Goal: Find specific page/section: Find specific page/section

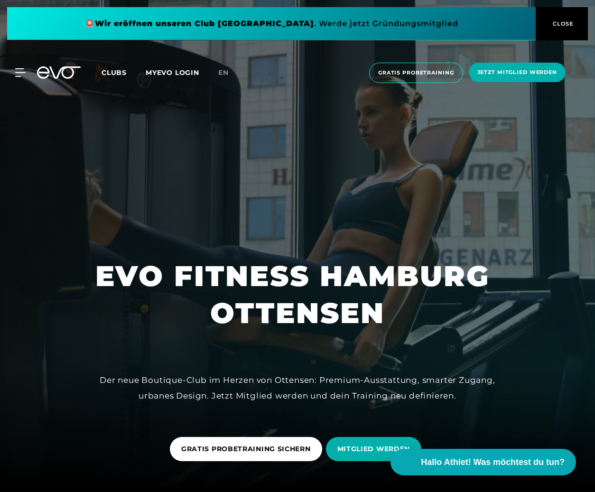
scroll to position [0, 0]
click at [62, 78] on icon at bounding box center [59, 72] width 44 height 12
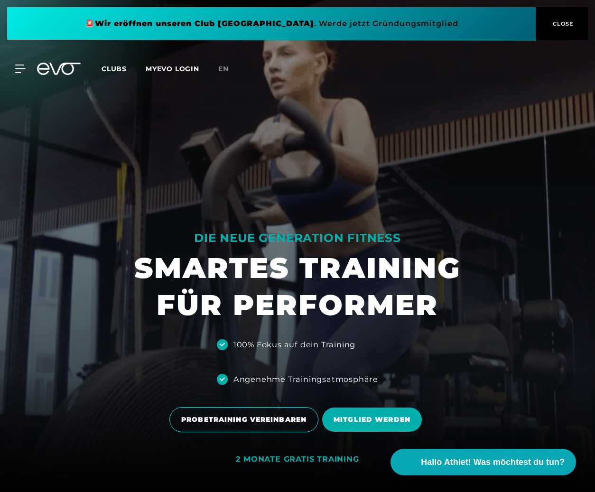
click at [63, 65] on icon at bounding box center [64, 69] width 31 height 12
click at [75, 67] on icon at bounding box center [59, 69] width 44 height 12
click at [74, 68] on icon at bounding box center [64, 69] width 31 height 12
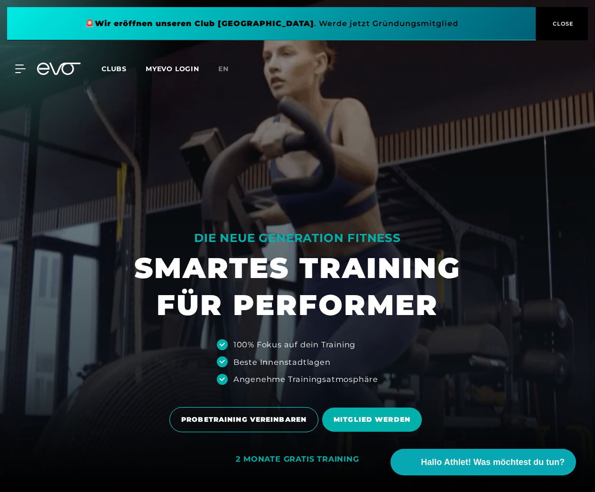
click at [74, 69] on icon at bounding box center [64, 69] width 31 height 12
drag, startPoint x: 74, startPoint y: 69, endPoint x: 67, endPoint y: 71, distance: 6.3
click at [74, 69] on icon at bounding box center [64, 69] width 31 height 12
click at [16, 72] on icon at bounding box center [20, 69] width 10 height 9
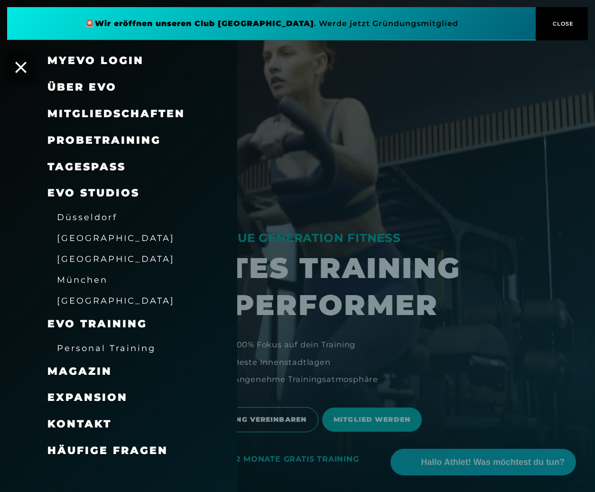
drag, startPoint x: 467, startPoint y: 133, endPoint x: 478, endPoint y: 118, distance: 19.1
click at [467, 134] on div at bounding box center [297, 246] width 595 height 492
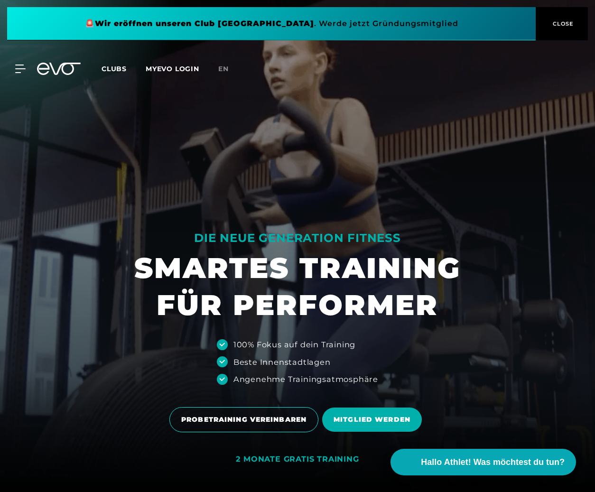
click at [560, 26] on span "CLOSE" at bounding box center [561, 23] width 23 height 9
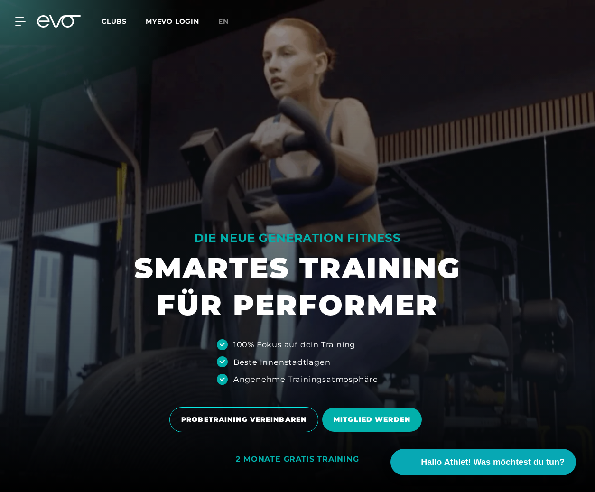
click at [53, 19] on icon at bounding box center [59, 21] width 44 height 12
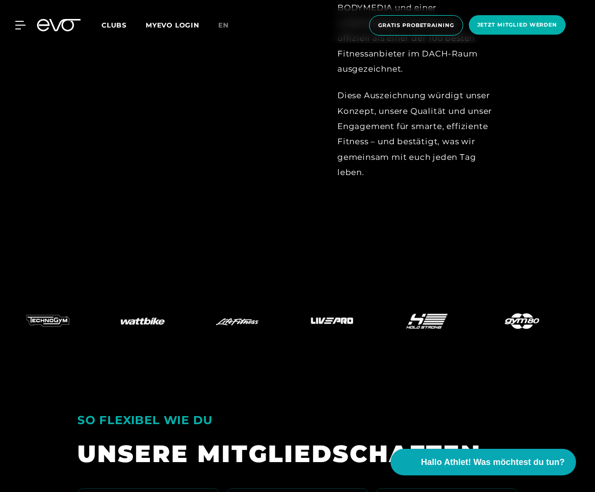
scroll to position [1995, 0]
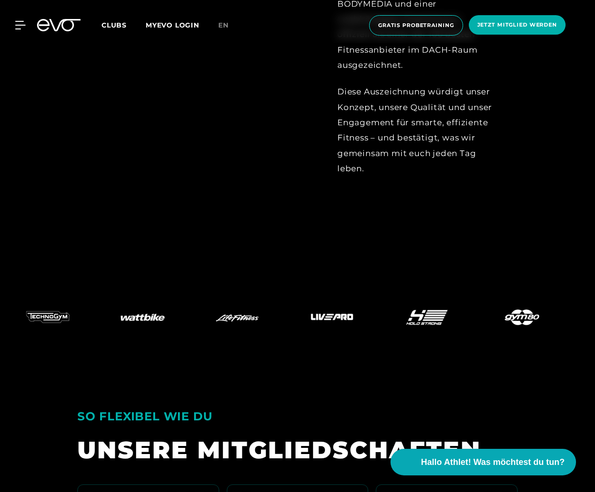
drag, startPoint x: 324, startPoint y: 125, endPoint x: 224, endPoint y: 20, distance: 144.7
click at [319, 121] on div at bounding box center [310, 31] width 27 height 313
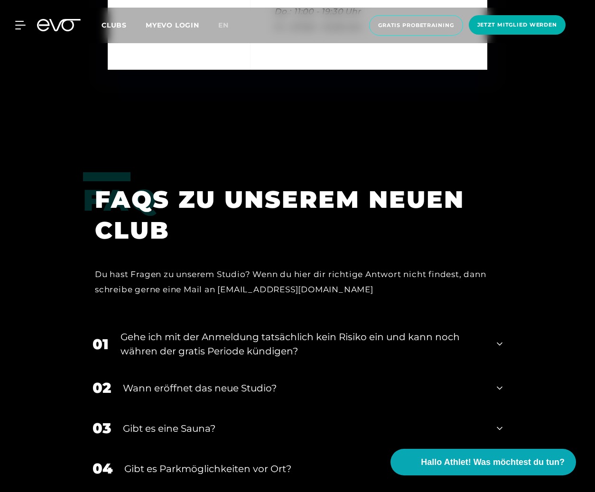
scroll to position [3399, 0]
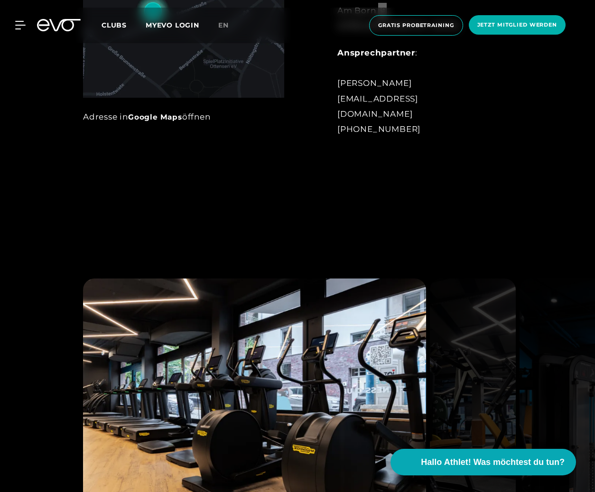
scroll to position [838, 0]
